Goal: Task Accomplishment & Management: Complete application form

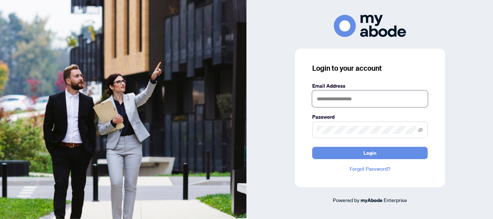
drag, startPoint x: 49, startPoint y: 0, endPoint x: 345, endPoint y: 95, distance: 311.1
click at [345, 95] on input "text" at bounding box center [369, 99] width 115 height 17
type input "**********"
click at [312, 147] on button "Login" at bounding box center [369, 153] width 115 height 12
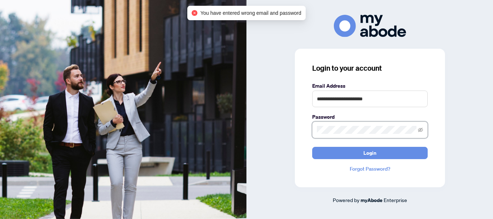
click at [221, 144] on div "**********" at bounding box center [246, 109] width 493 height 219
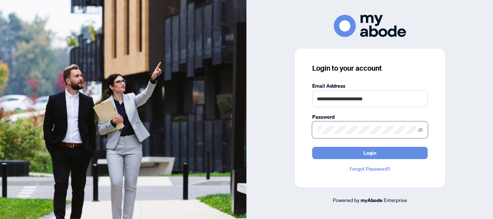
click at [312, 147] on button "Login" at bounding box center [369, 153] width 115 height 12
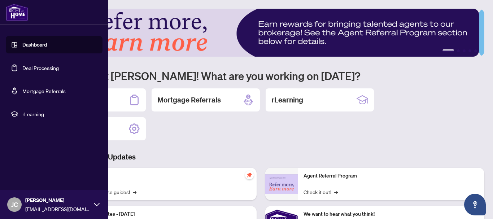
click at [32, 69] on link "Deal Processing" at bounding box center [40, 68] width 36 height 6
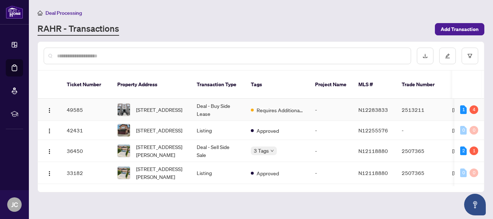
click at [291, 105] on div "Requires Additional Docs" at bounding box center [277, 109] width 53 height 9
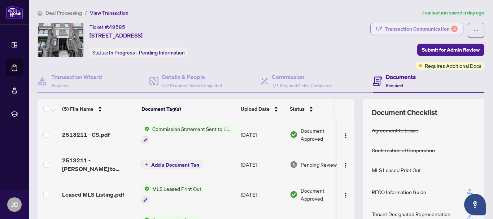
click at [441, 26] on div "Transaction Communication 4" at bounding box center [421, 29] width 73 height 12
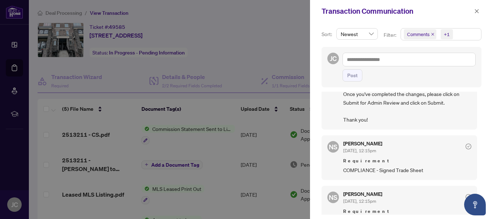
scroll to position [95, 0]
click at [235, 52] on div at bounding box center [246, 109] width 493 height 219
click at [477, 11] on icon "close" at bounding box center [477, 11] width 4 height 4
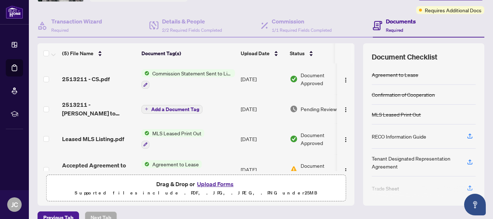
scroll to position [0, 0]
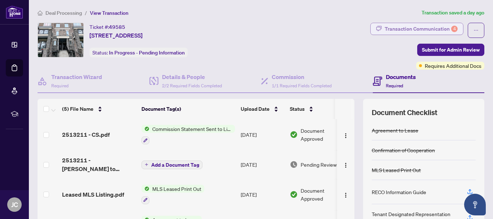
click at [416, 27] on div "Transaction Communication 4" at bounding box center [421, 29] width 73 height 12
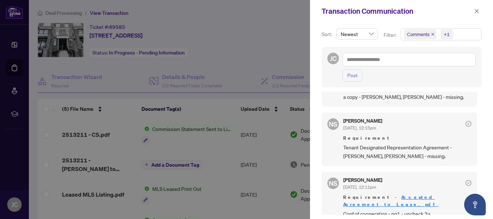
scroll to position [230, 0]
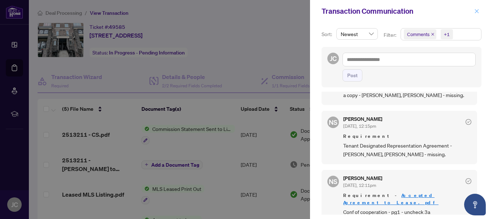
click at [475, 11] on icon "close" at bounding box center [476, 11] width 5 height 5
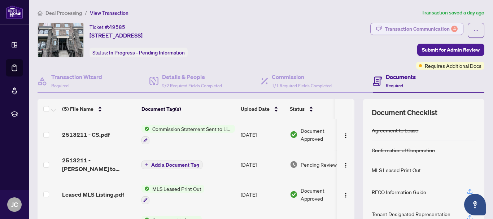
click at [435, 27] on div "Transaction Communication 4" at bounding box center [421, 29] width 73 height 12
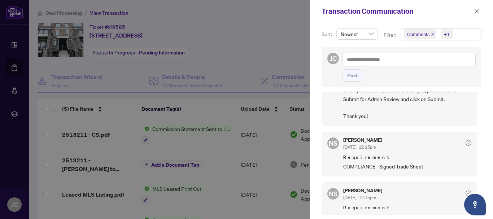
scroll to position [111, 0]
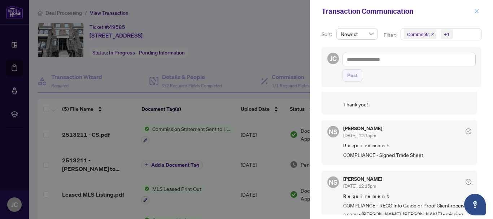
click at [476, 8] on span "button" at bounding box center [476, 11] width 5 height 12
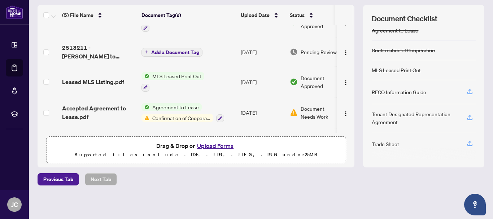
scroll to position [16, 0]
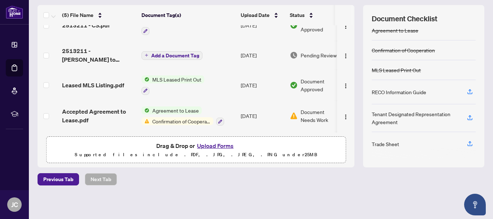
click at [209, 148] on button "Upload Forms" at bounding box center [215, 145] width 41 height 9
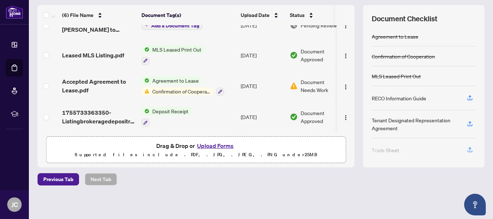
scroll to position [0, 0]
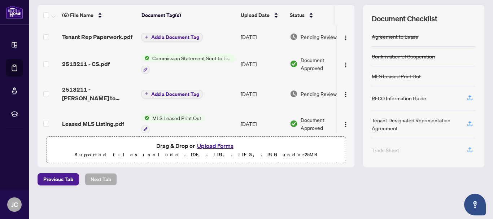
click at [153, 39] on span "Add a Document Tag" at bounding box center [175, 37] width 48 height 5
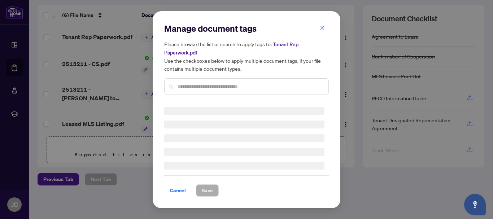
click at [211, 91] on div "Manage document tags Please browse the list or search to apply tags to: Tenant …" at bounding box center [246, 110] width 165 height 174
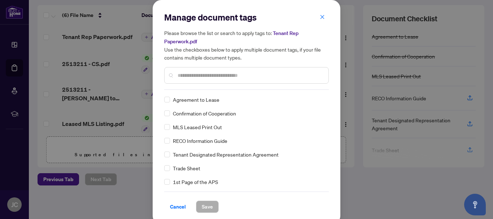
click at [204, 72] on input "text" at bounding box center [250, 75] width 145 height 8
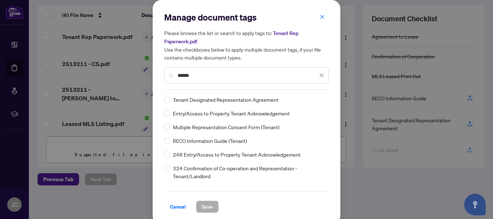
type input "******"
click at [202, 206] on span "Save" at bounding box center [207, 207] width 11 height 12
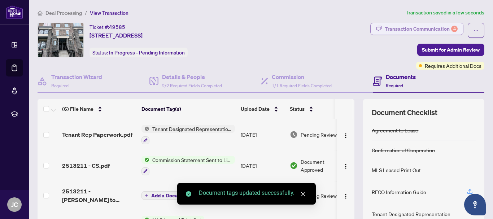
click at [436, 26] on div "Transaction Communication 4" at bounding box center [421, 29] width 73 height 12
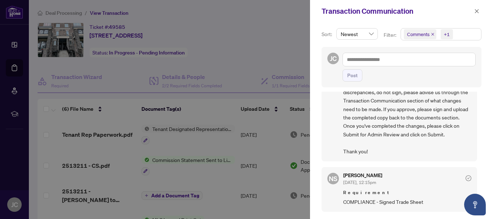
scroll to position [64, 0]
click at [236, 87] on div at bounding box center [246, 109] width 493 height 219
click at [475, 9] on icon "close" at bounding box center [477, 11] width 4 height 4
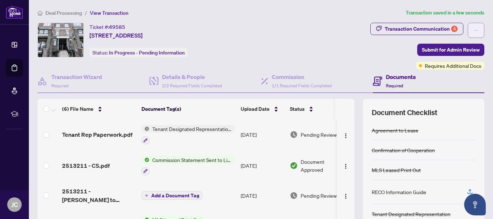
click at [473, 30] on icon "ellipsis" at bounding box center [475, 30] width 5 height 5
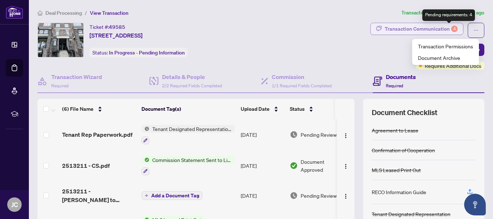
click at [451, 27] on div "4" at bounding box center [454, 29] width 6 height 6
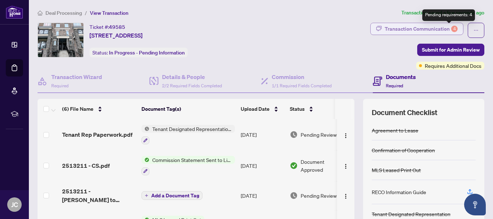
scroll to position [0, 0]
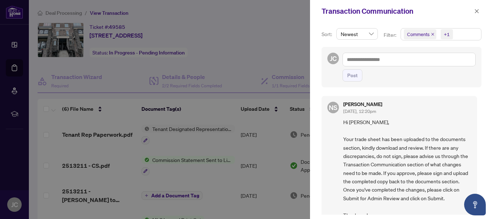
click at [263, 49] on div at bounding box center [246, 109] width 493 height 219
click at [75, 87] on div at bounding box center [246, 109] width 493 height 219
click at [475, 9] on icon "close" at bounding box center [476, 11] width 5 height 5
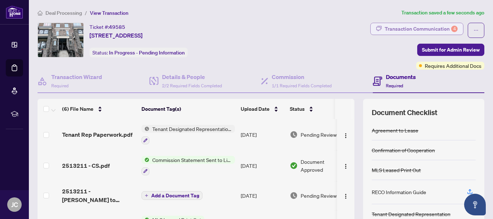
click at [425, 32] on div "Transaction Communication 4" at bounding box center [421, 29] width 73 height 12
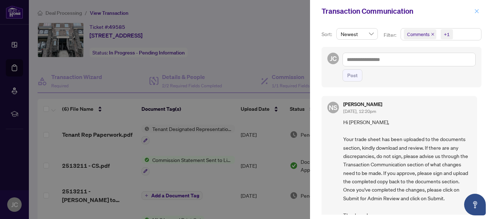
click at [475, 11] on icon "close" at bounding box center [476, 11] width 5 height 5
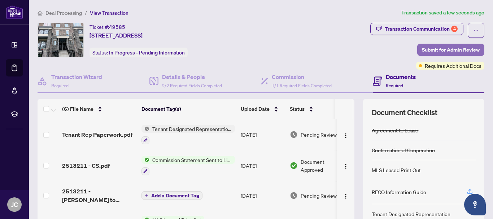
click at [443, 47] on span "Submit for Admin Review" at bounding box center [451, 50] width 58 height 12
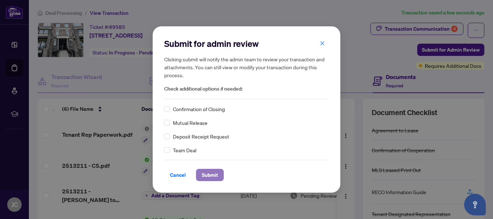
click at [203, 175] on span "Submit" at bounding box center [210, 175] width 16 height 12
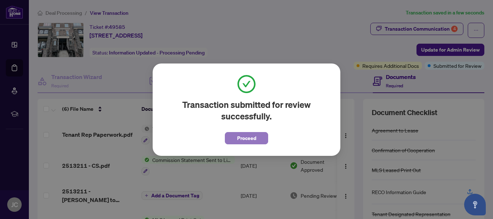
click at [242, 137] on span "Proceed" at bounding box center [246, 138] width 19 height 12
